Goal: Information Seeking & Learning: Learn about a topic

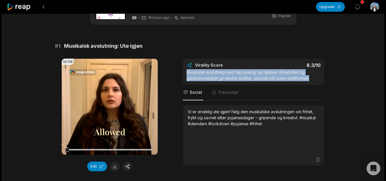
drag, startPoint x: 314, startPoint y: 75, endPoint x: 195, endPoint y: 72, distance: 119.1
click at [183, 71] on div "Virality Score 8.3 /10 Musikalsk avslutning med høy energi og følelser. Kreativ…" at bounding box center [253, 72] width 141 height 26
copy div "Musikalsk avslutning med høy energi og følelser. Kreativitet og gjenkjennelighe…"
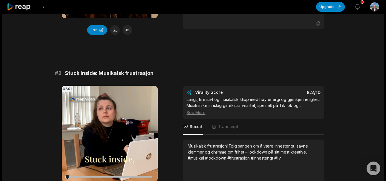
scroll to position [171, 0]
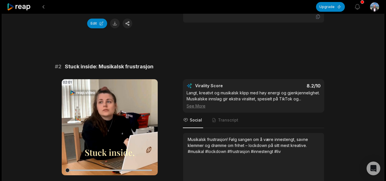
click at [197, 104] on div "See More" at bounding box center [253, 106] width 134 height 6
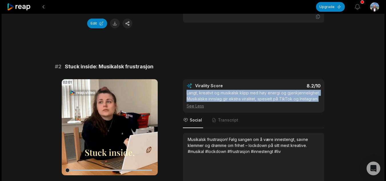
drag, startPoint x: 321, startPoint y: 96, endPoint x: 200, endPoint y: 92, distance: 120.8
click at [182, 92] on div "02:01 Your browser does not support mp4 format. Edit Virality Score 8.2 /10 Lan…" at bounding box center [193, 136] width 276 height 114
copy div "Langt, kreativt og musikalsk klipp med høy energi og gjenkjennelighet. Musikals…"
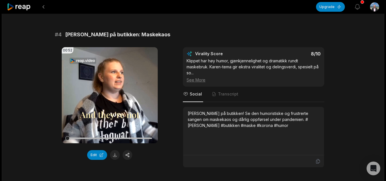
scroll to position [543, 0]
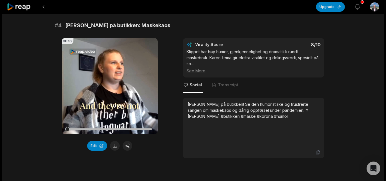
click at [204, 68] on div "See More" at bounding box center [253, 71] width 134 height 6
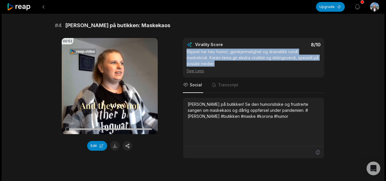
drag, startPoint x: 216, startPoint y: 63, endPoint x: 190, endPoint y: 50, distance: 28.6
click at [181, 48] on div "00:52 Your browser does not support mp4 format. Edit Virality Score 8 /10 Klipp…" at bounding box center [193, 98] width 276 height 120
copy div "Klippet har høy humor, gjenkjennelighet og dramatikk rundt maskebruk. Karen-tem…"
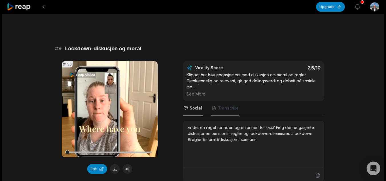
scroll to position [1428, 0]
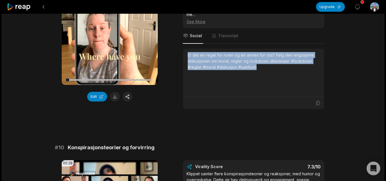
drag, startPoint x: 264, startPoint y: 65, endPoint x: 175, endPoint y: 50, distance: 90.0
click at [175, 50] on div "01:50 Your browser does not support mp4 format. Edit Virality Score 7.5 /10 Kli…" at bounding box center [193, 49] width 276 height 120
copy div "Er det én regel for noen og en annen for oss? Følg den engasjerte diskusjonen o…"
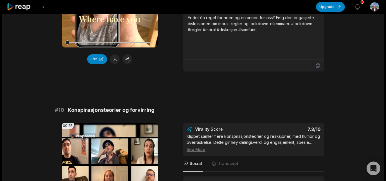
scroll to position [1513, 0]
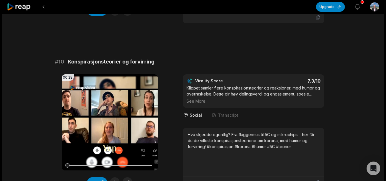
click at [202, 98] on div "See More" at bounding box center [253, 101] width 134 height 6
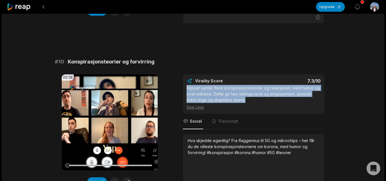
drag, startPoint x: 243, startPoint y: 98, endPoint x: 183, endPoint y: 85, distance: 61.8
click at [183, 85] on div "Virality Score 7.3 /10 Klippet samler flere konspirasjonsteorier og reaksjoner,…" at bounding box center [253, 93] width 141 height 39
copy div "Klippet samler flere konspirasjonsteorier og reaksjoner, med humor og overraske…"
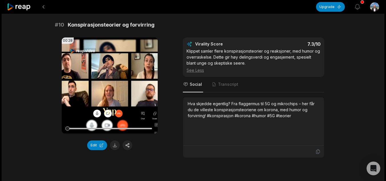
scroll to position [1581, 0]
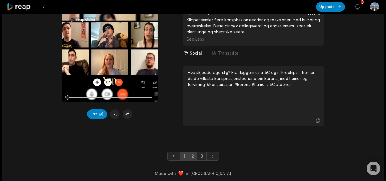
click at [190, 152] on link "2" at bounding box center [192, 155] width 9 height 9
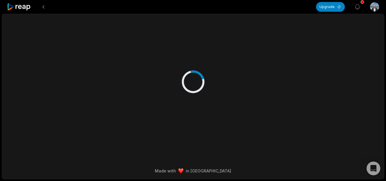
scroll to position [0, 0]
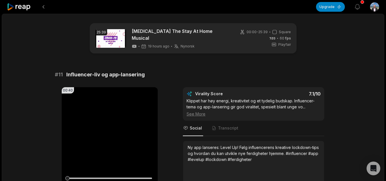
click at [195, 111] on div "See More" at bounding box center [253, 114] width 134 height 6
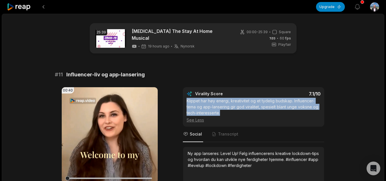
drag, startPoint x: 226, startPoint y: 110, endPoint x: 184, endPoint y: 95, distance: 44.5
click at [184, 95] on div "Virality Score 7.1 /10 Klippet har høy energi, kreativitet og et tydelig budska…" at bounding box center [253, 106] width 141 height 39
copy div "Klippet har høy energi, kreativitet og et tydelig budskap. Influencer-tema og a…"
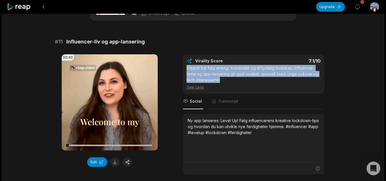
scroll to position [57, 0]
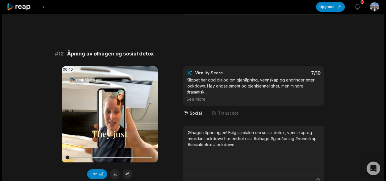
scroll to position [200, 0]
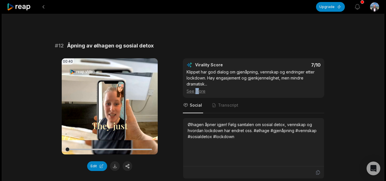
click at [197, 88] on div "See More" at bounding box center [253, 91] width 134 height 6
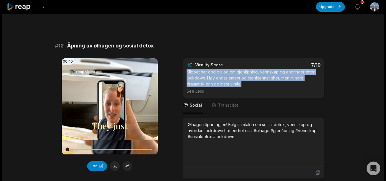
drag, startPoint x: 246, startPoint y: 83, endPoint x: 213, endPoint y: 72, distance: 34.7
click at [190, 72] on div "Klippet har god dialog om gjenåpning, vennskap og endringer etter lockdown. Høy…" at bounding box center [253, 81] width 134 height 25
drag, startPoint x: 228, startPoint y: 81, endPoint x: 249, endPoint y: 81, distance: 20.8
click at [228, 81] on div "Klippet har god dialog om gjenåpning, vennskap og endringer etter lockdown. Høy…" at bounding box center [253, 81] width 134 height 25
click at [250, 81] on div "Klippet har god dialog om gjenåpning, vennskap og endringer etter lockdown. Høy…" at bounding box center [253, 81] width 134 height 25
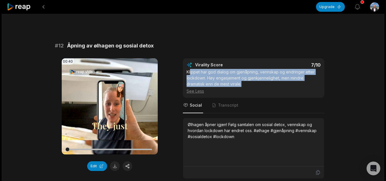
click at [240, 83] on div "Klippet har god dialog om gjenåpning, vennskap og endringer etter lockdown. Høy…" at bounding box center [253, 81] width 134 height 25
drag, startPoint x: 242, startPoint y: 83, endPoint x: 185, endPoint y: 66, distance: 59.2
click at [185, 66] on div "Virality Score 7 /10 Klippet har god dialog om gjenåpning, vennskap og endringe…" at bounding box center [253, 77] width 141 height 39
copy div "Klippet har god dialog om gjenåpning, vennskap og endringer etter lockdown. Høy…"
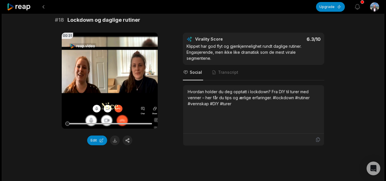
scroll to position [1371, 0]
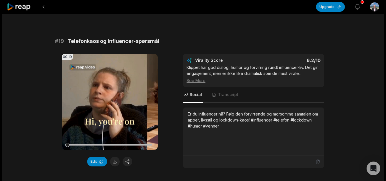
click at [199, 80] on div "See More" at bounding box center [253, 80] width 134 height 6
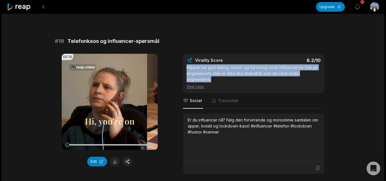
drag, startPoint x: 212, startPoint y: 77, endPoint x: 183, endPoint y: 64, distance: 31.9
click at [183, 64] on div "Virality Score 6.2 /10 Klippet har god dialog, humor og forvirring rundt influe…" at bounding box center [253, 73] width 141 height 39
copy div "Klippet har god dialog, humor og forvirring rundt influencer-liv. Det gir engas…"
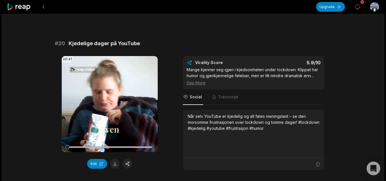
scroll to position [1570, 0]
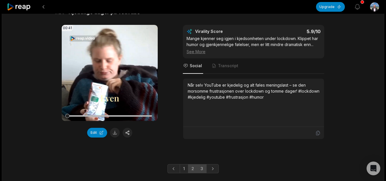
click at [202, 167] on link "3" at bounding box center [201, 168] width 9 height 9
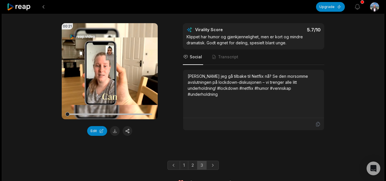
scroll to position [238, 0]
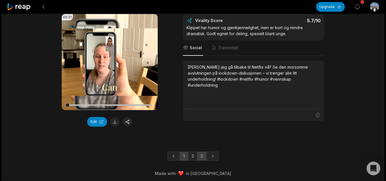
click at [184, 153] on link "1" at bounding box center [184, 155] width 9 height 9
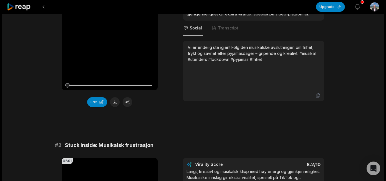
scroll to position [0, 0]
